Goal: Transaction & Acquisition: Book appointment/travel/reservation

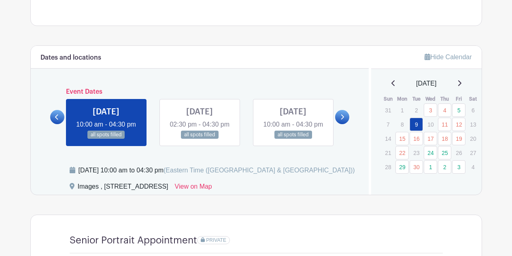
scroll to position [405, 0]
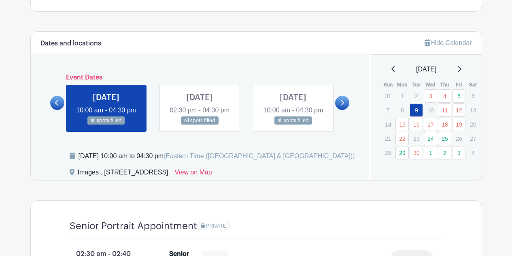
click at [462, 68] on icon at bounding box center [460, 69] width 4 height 6
click at [462, 70] on icon at bounding box center [460, 69] width 3 height 6
click at [344, 105] on icon at bounding box center [343, 102] width 3 height 5
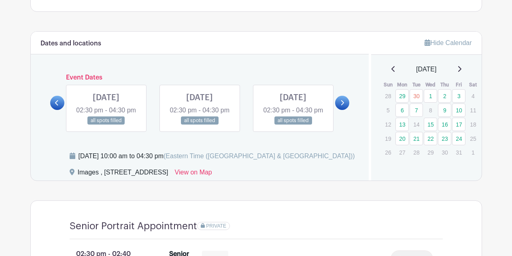
click at [344, 105] on icon at bounding box center [343, 102] width 3 height 5
click at [106, 125] on link at bounding box center [106, 125] width 0 height 0
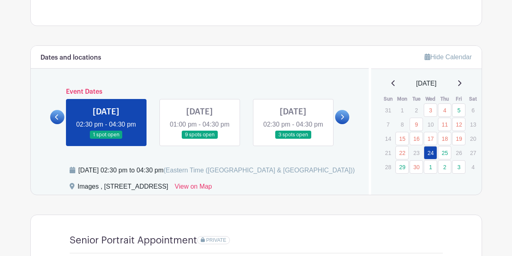
scroll to position [405, 0]
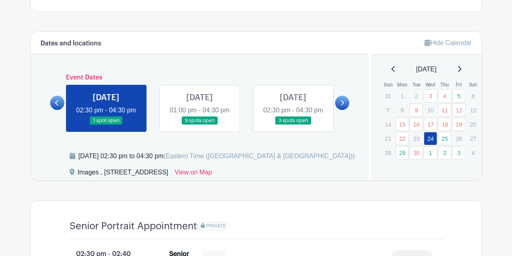
click at [200, 125] on link at bounding box center [200, 125] width 0 height 0
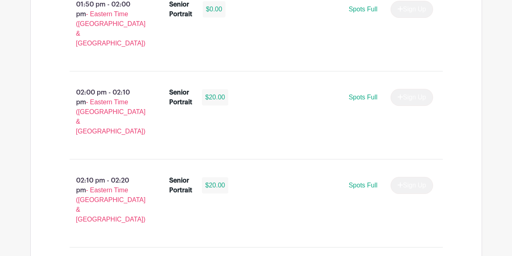
scroll to position [891, 0]
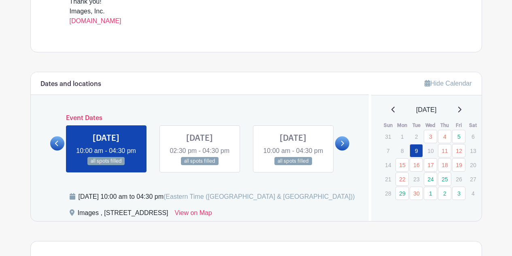
scroll to position [405, 0]
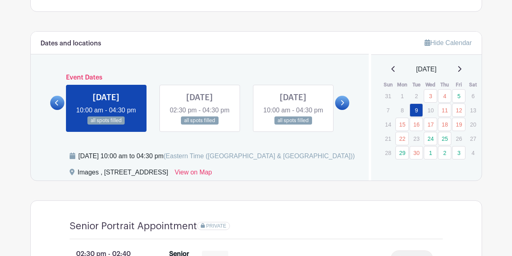
click at [344, 106] on icon at bounding box center [343, 103] width 4 height 6
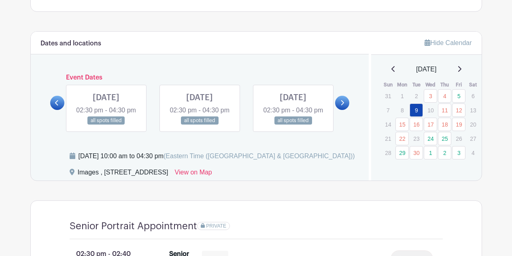
click at [344, 106] on icon at bounding box center [343, 103] width 4 height 6
click at [348, 110] on link at bounding box center [342, 103] width 14 height 14
click at [345, 110] on link at bounding box center [342, 103] width 14 height 14
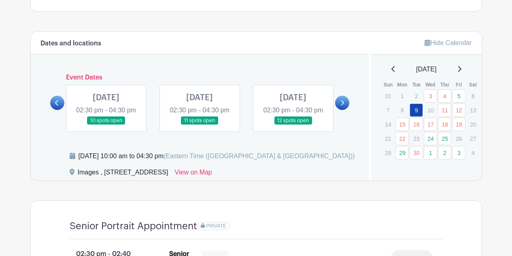
click at [345, 110] on link at bounding box center [342, 103] width 14 height 14
